Goal: Find contact information: Find contact information

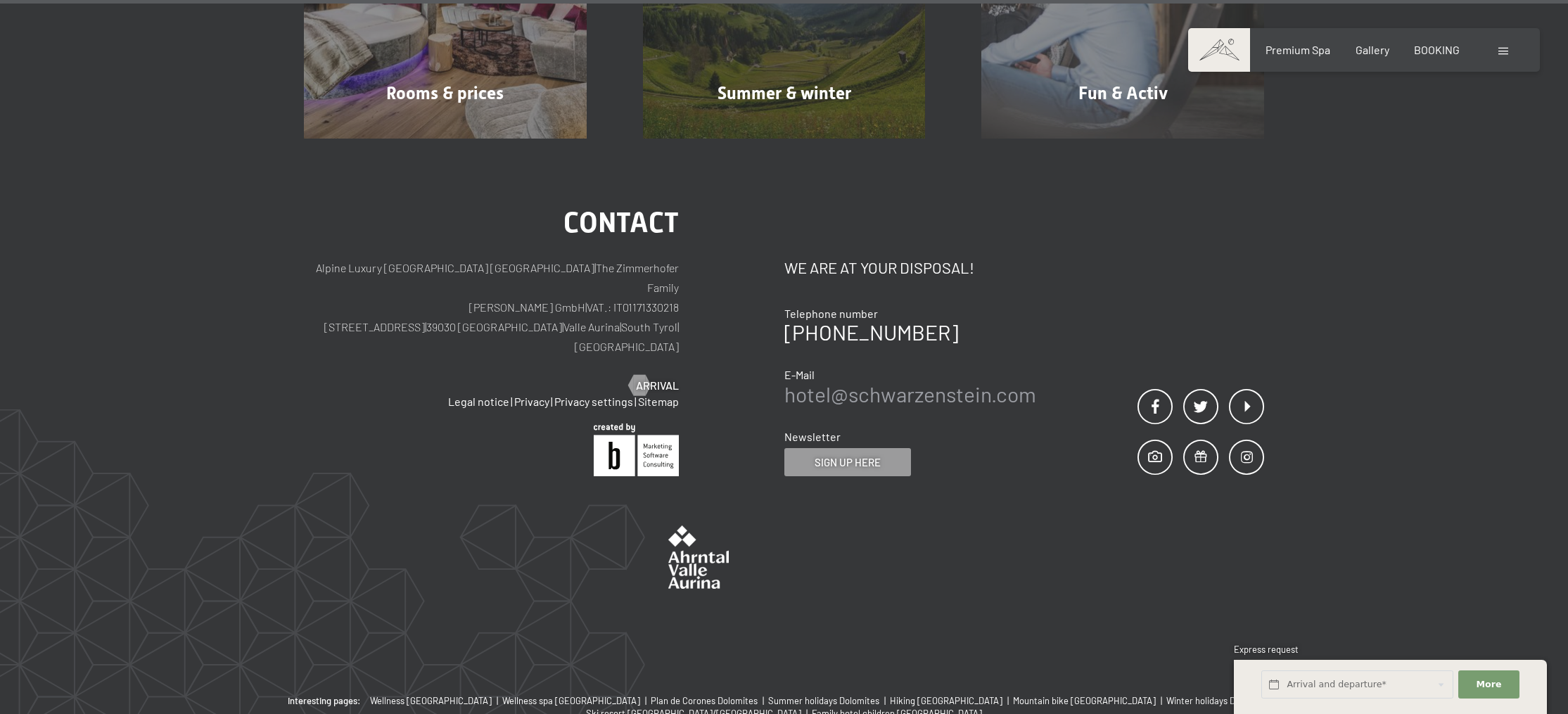
scroll to position [7690, 0]
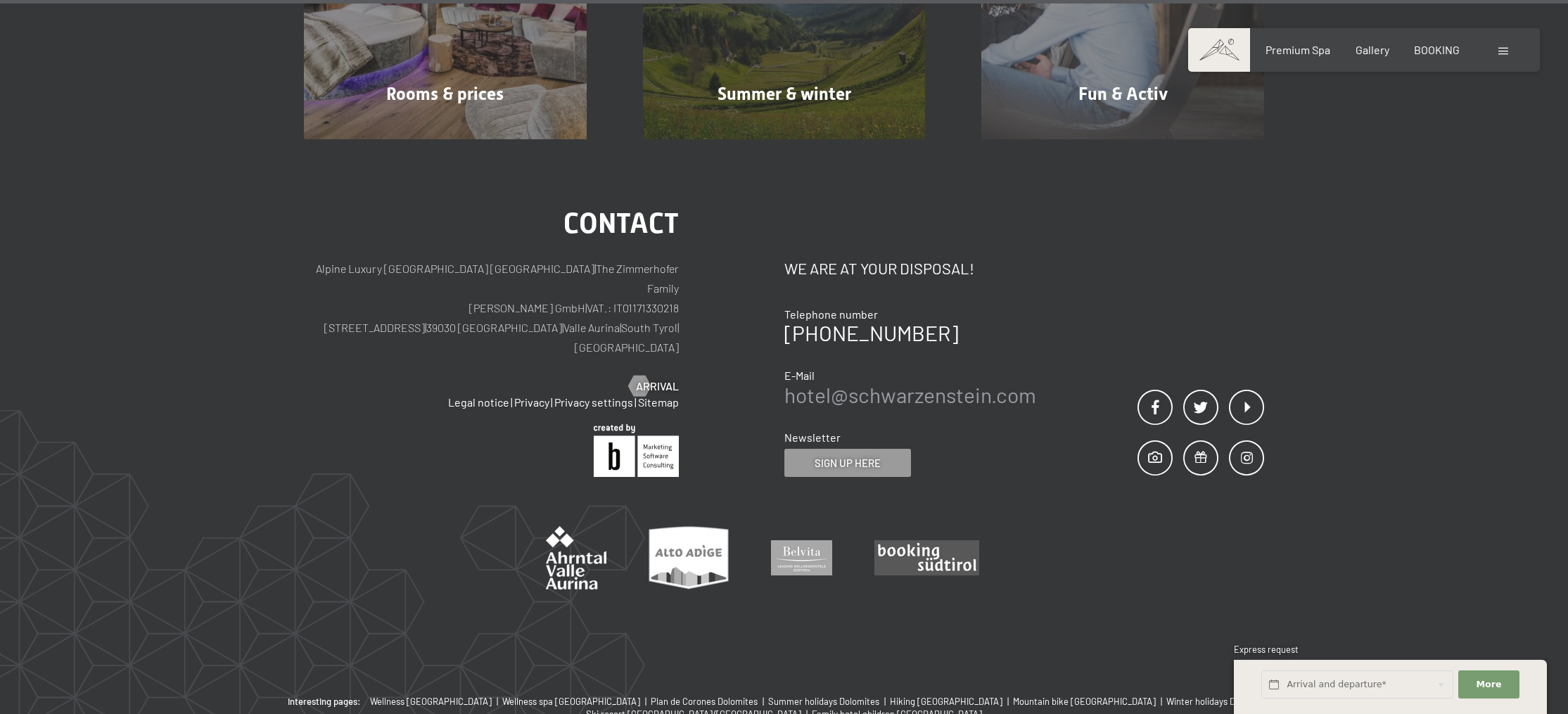
click at [940, 381] on link "hotel@ no-spam. schwarzenstein. no-spam. com" at bounding box center [910, 394] width 252 height 25
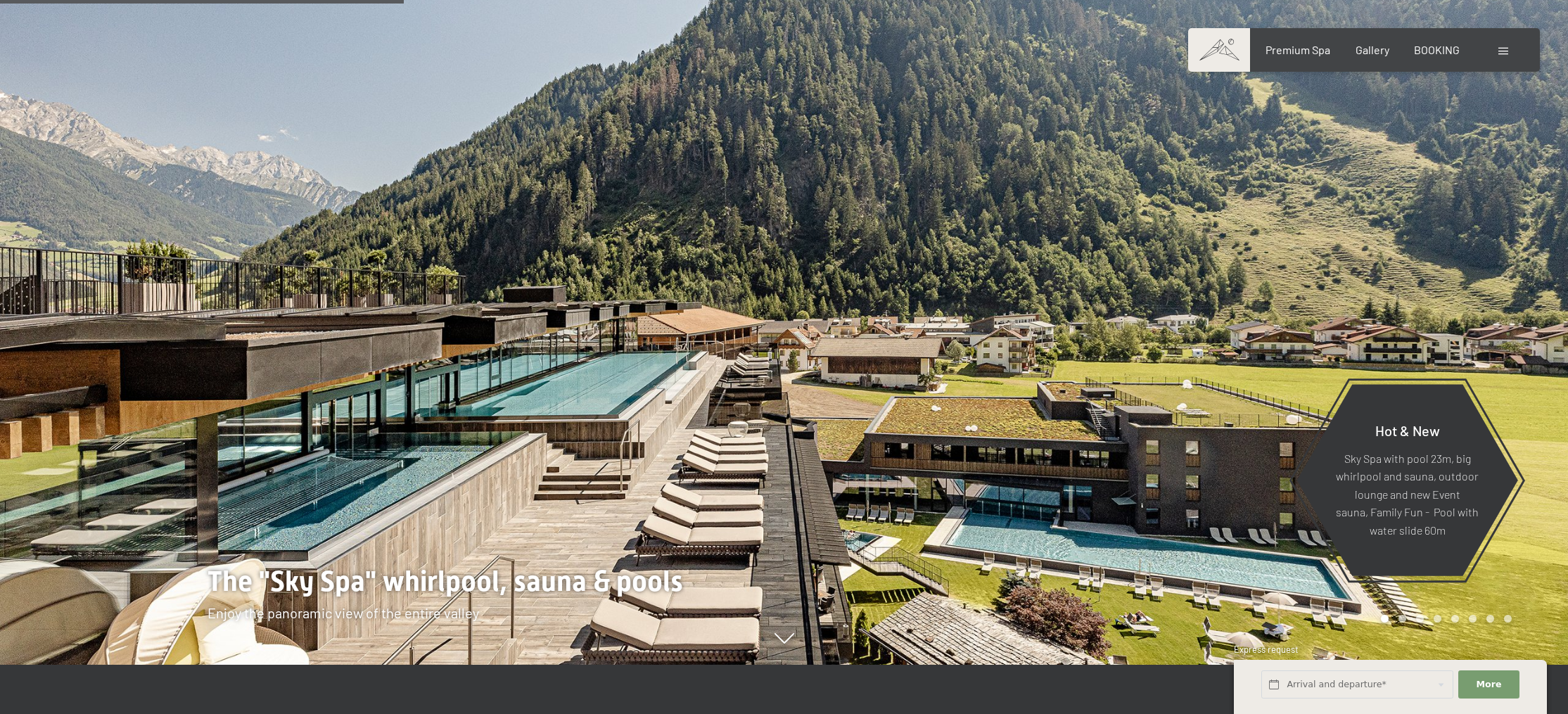
scroll to position [0, 0]
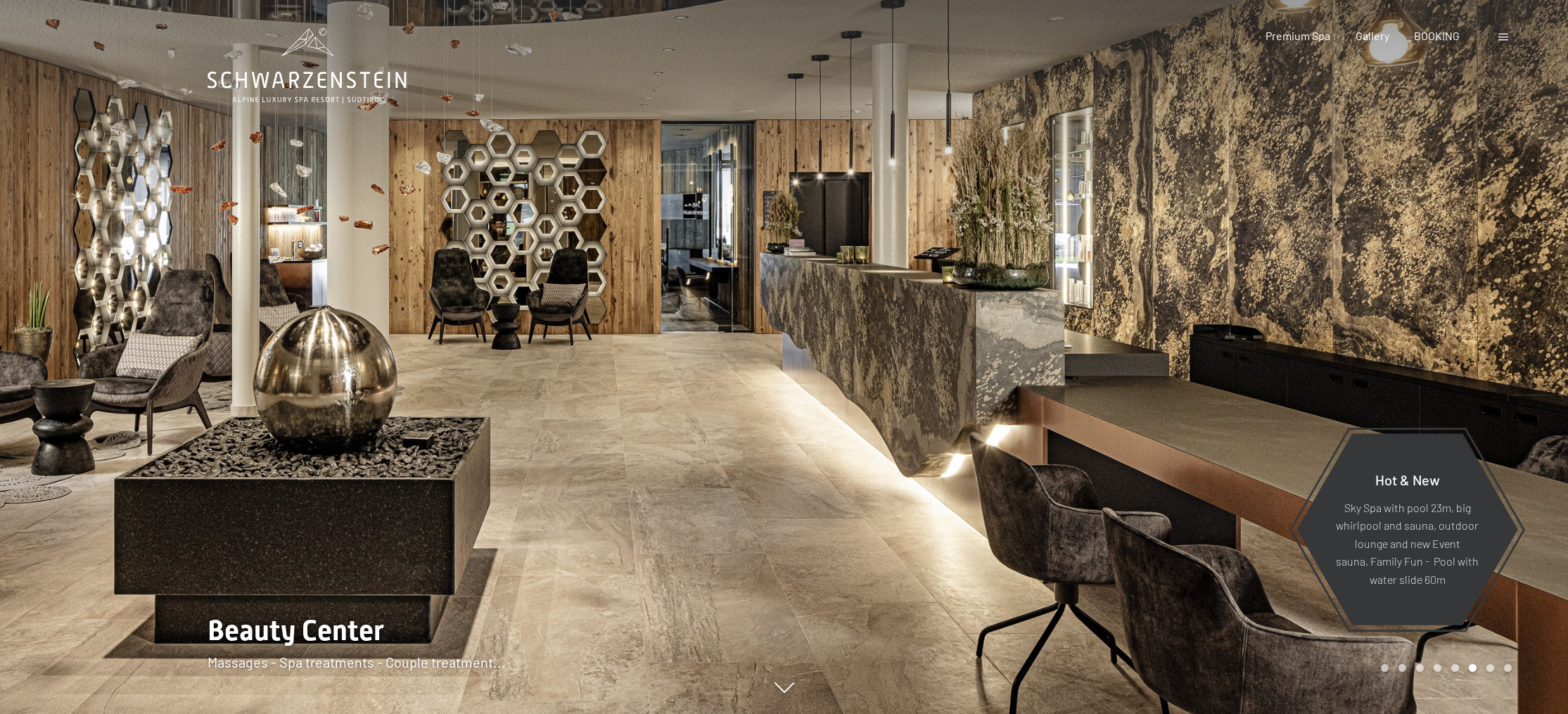
click at [310, 82] on icon at bounding box center [307, 65] width 200 height 75
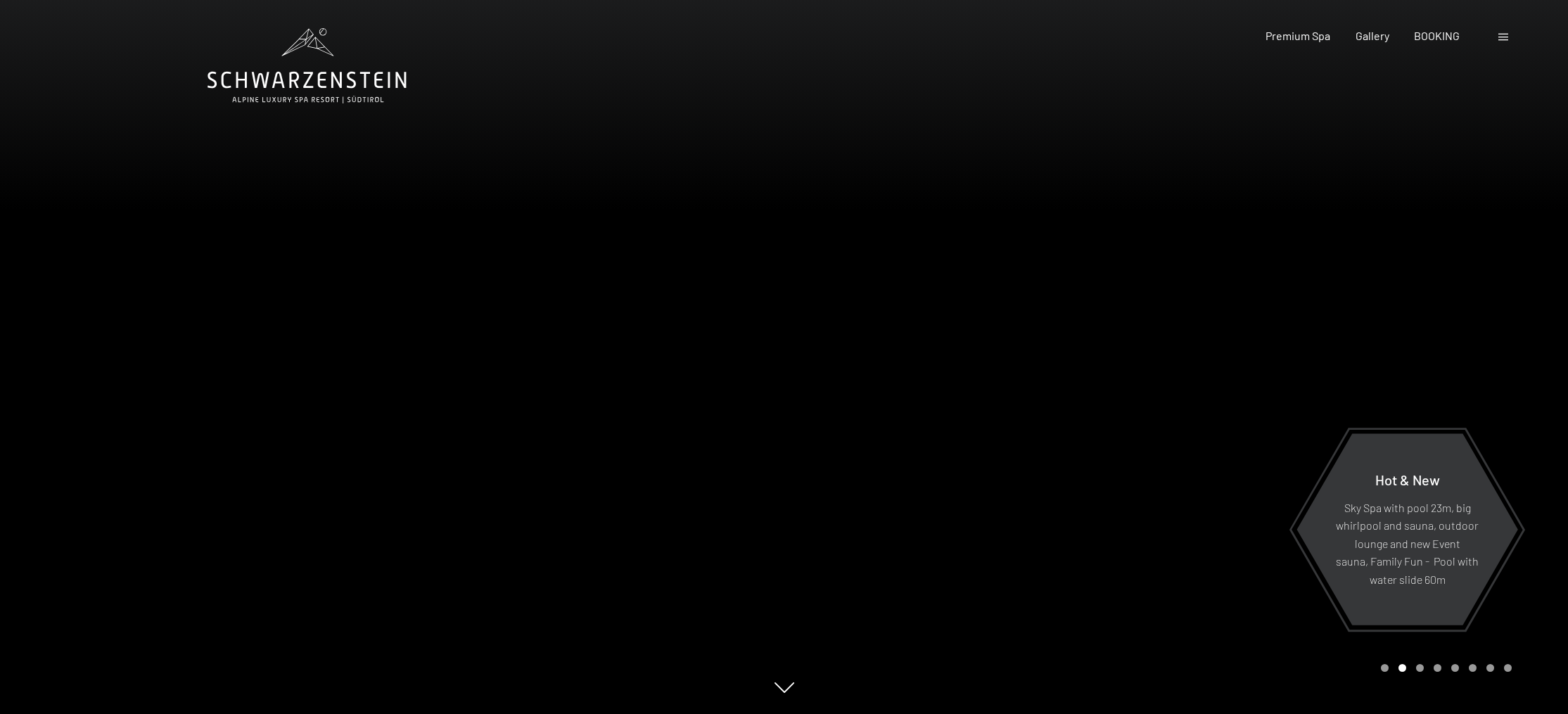
click at [1214, 309] on div at bounding box center [1177, 357] width 784 height 714
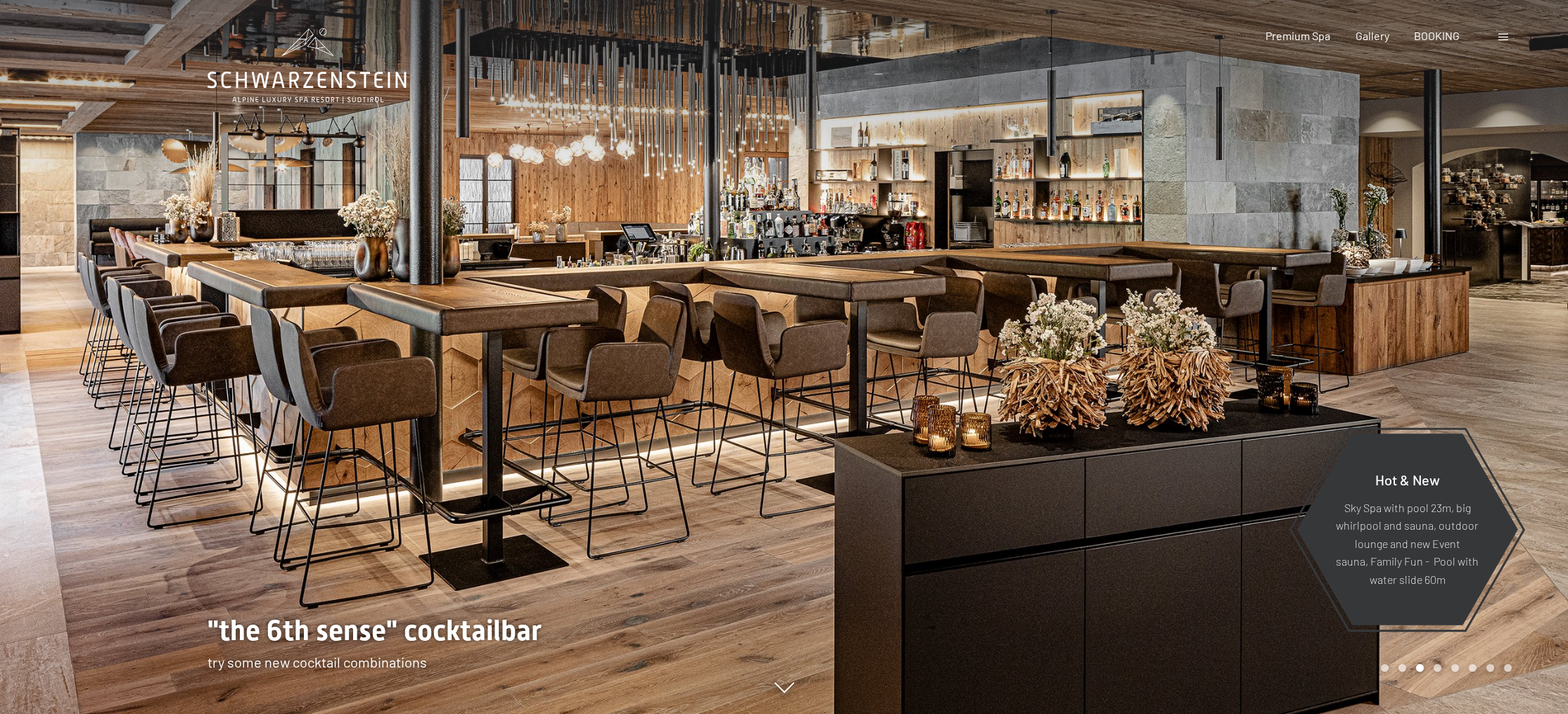
click at [1239, 308] on div at bounding box center [1177, 357] width 784 height 714
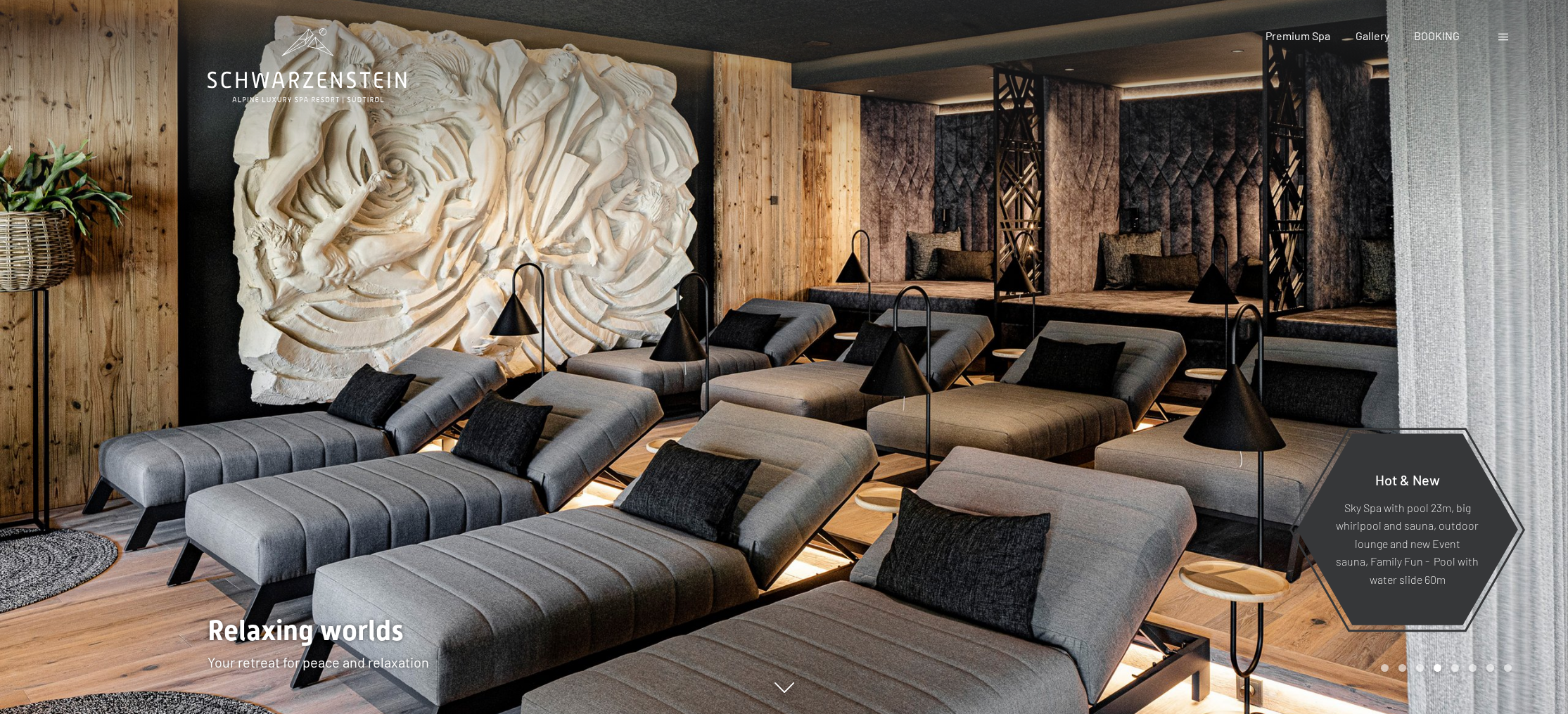
click at [1238, 308] on div at bounding box center [1177, 357] width 784 height 714
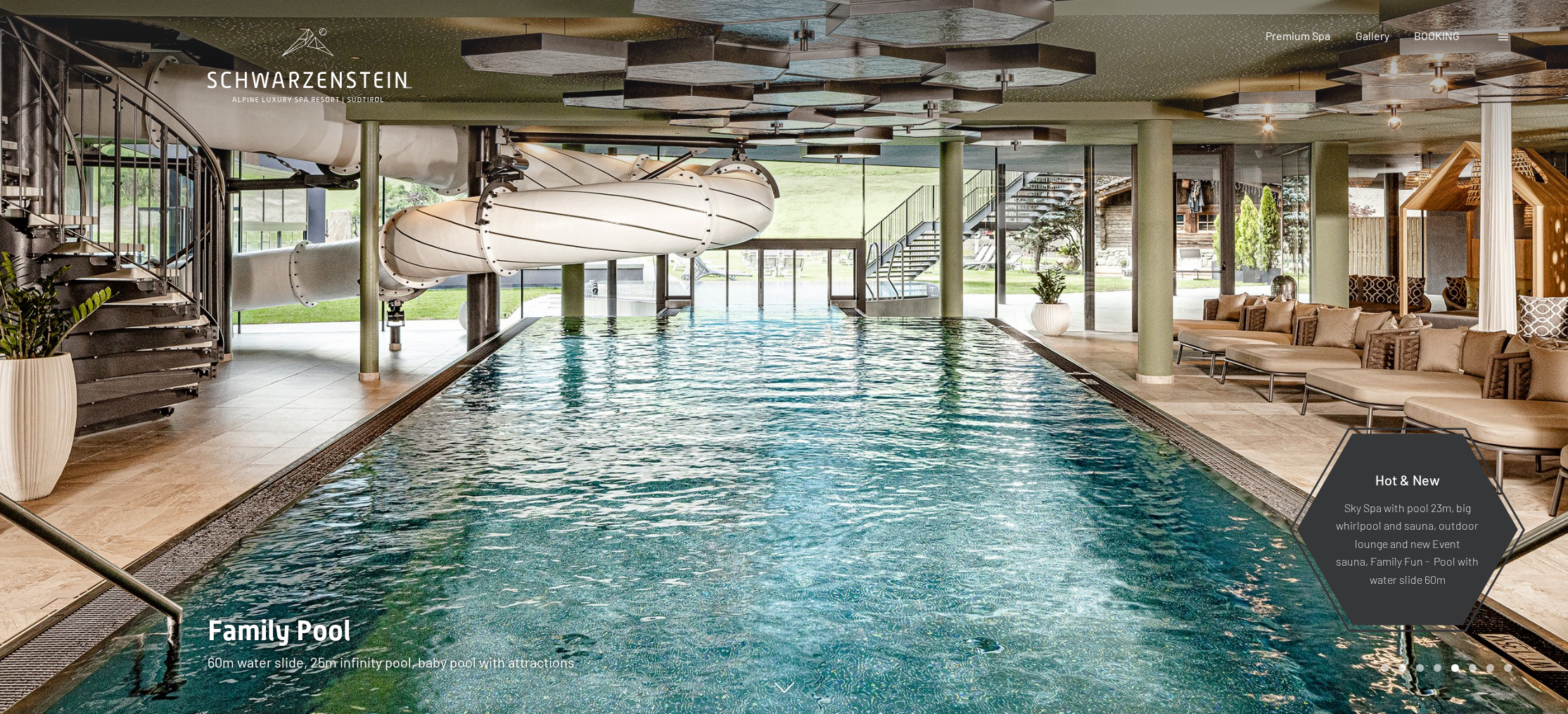
click at [1238, 308] on div at bounding box center [1177, 357] width 784 height 714
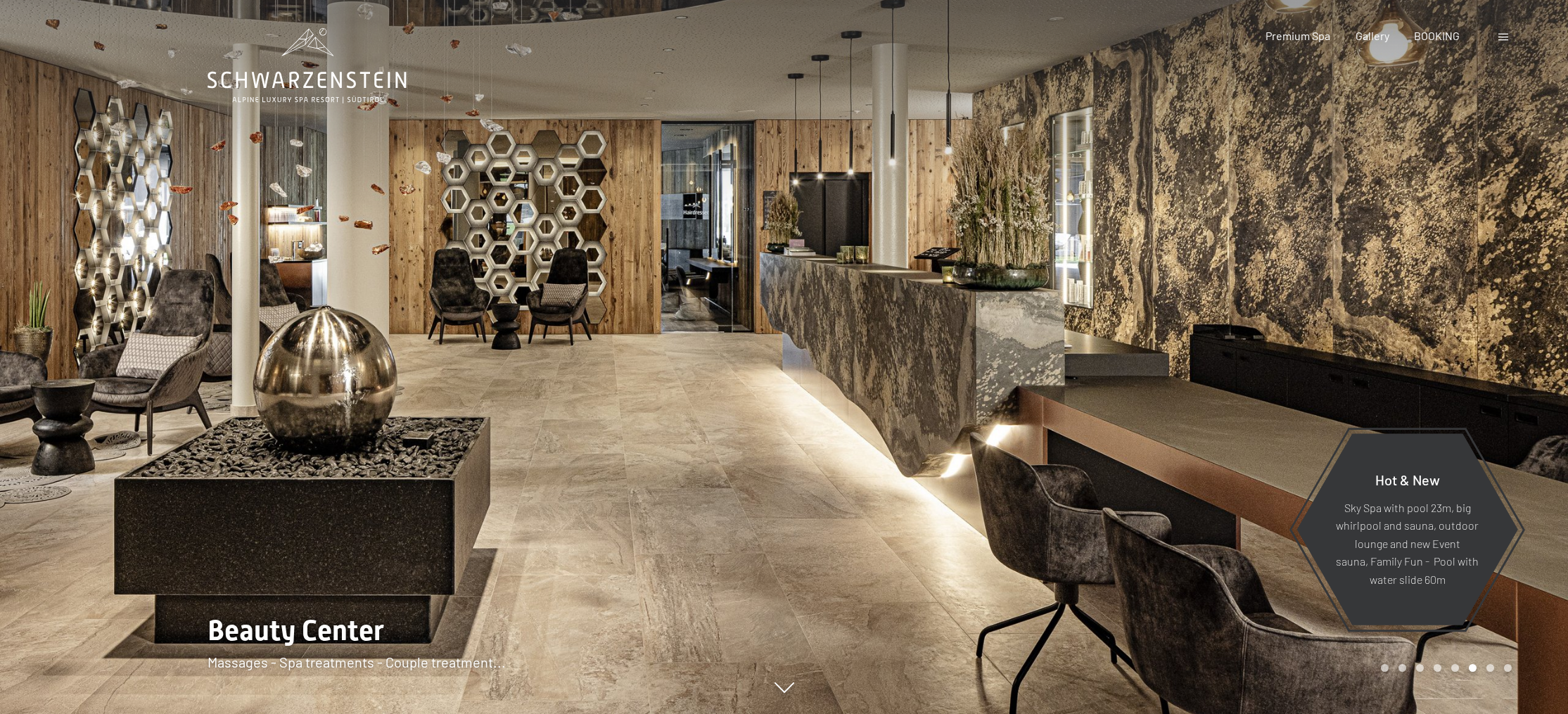
click at [1238, 308] on div at bounding box center [1177, 357] width 784 height 714
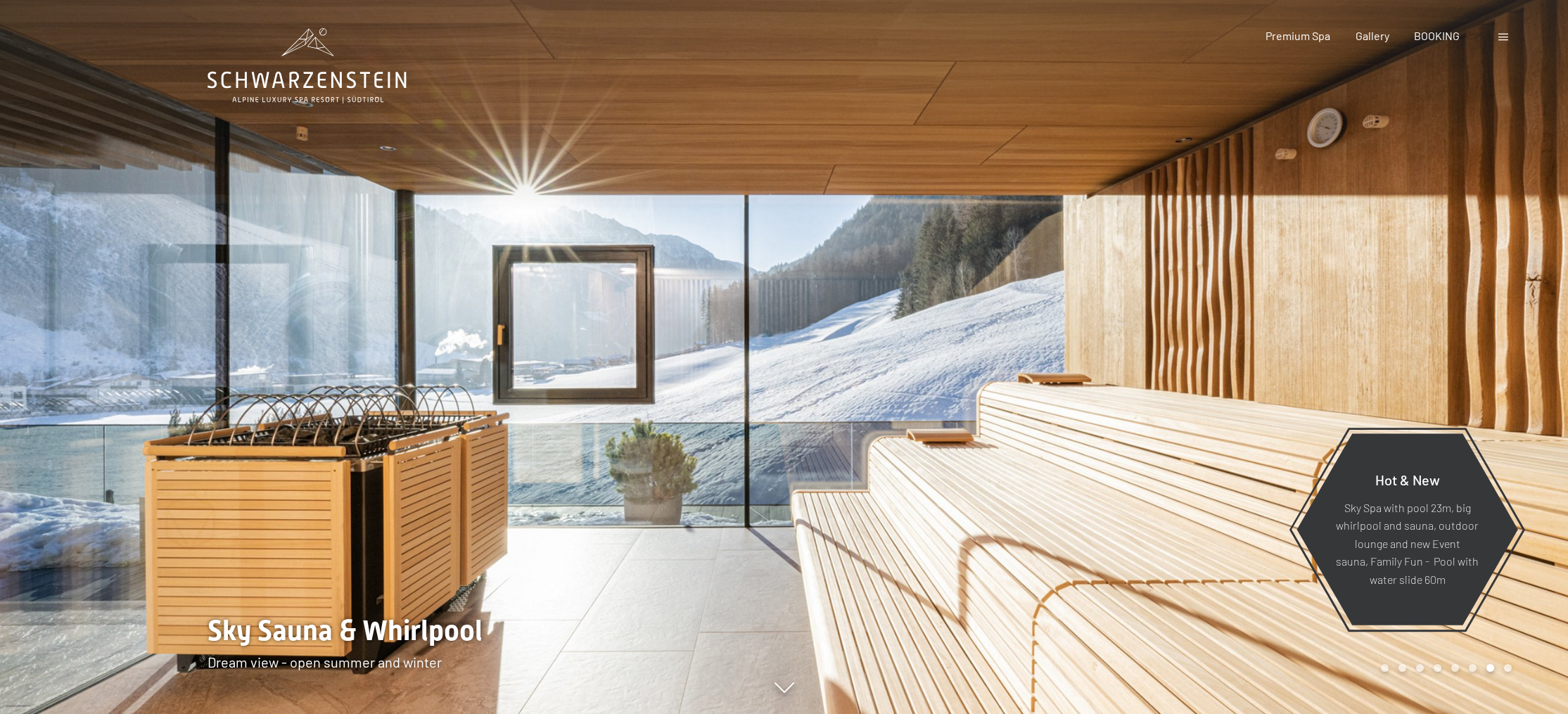
click at [1238, 308] on div at bounding box center [1177, 357] width 784 height 714
